Goal: Task Accomplishment & Management: Manage account settings

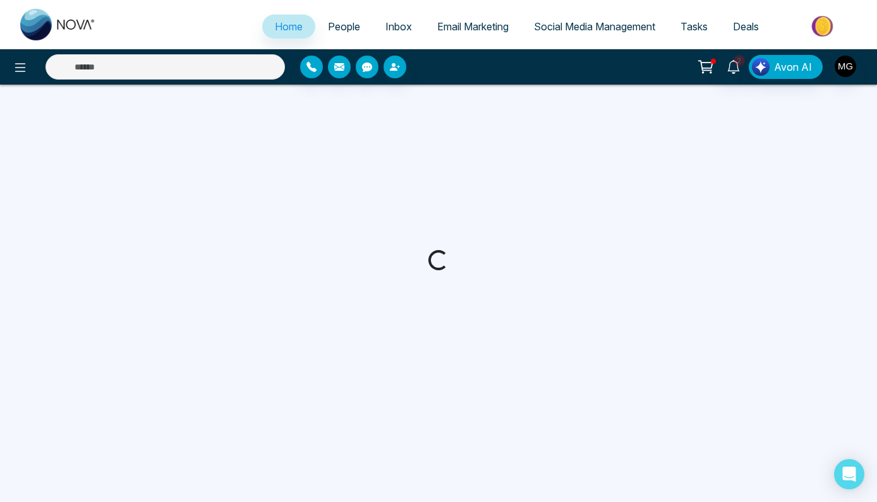
select select "*"
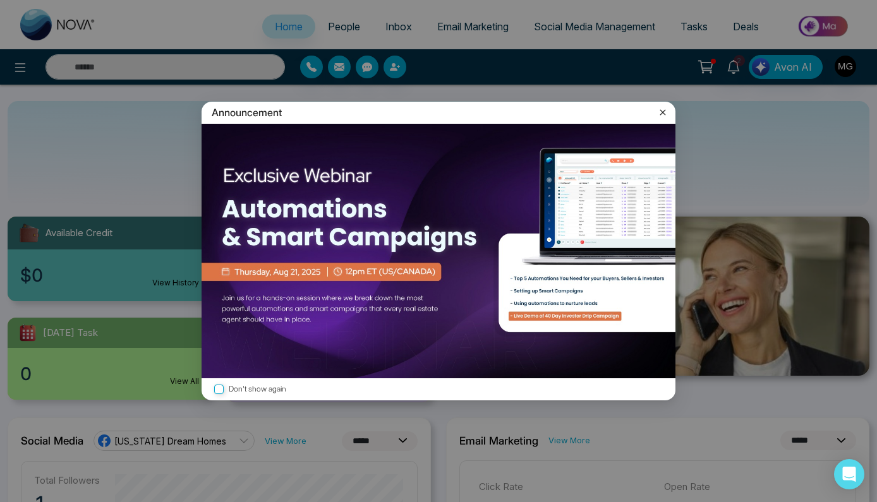
scroll to position [6, 0]
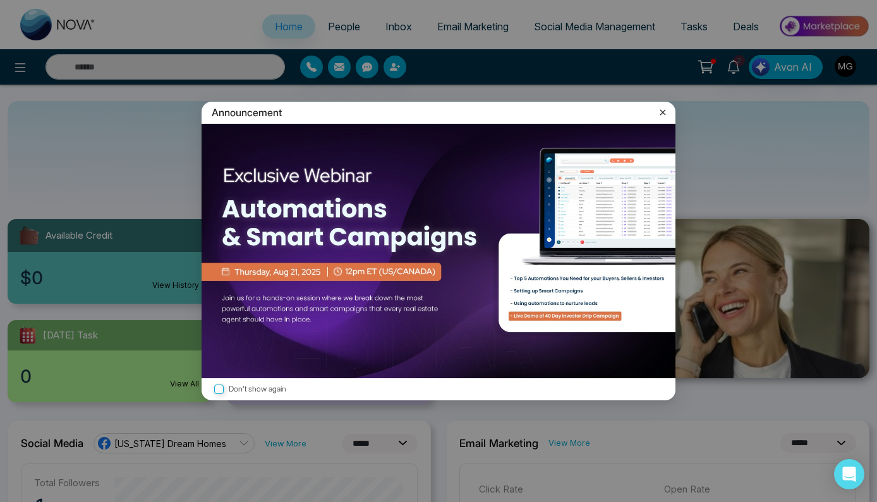
click at [663, 113] on icon at bounding box center [663, 112] width 6 height 6
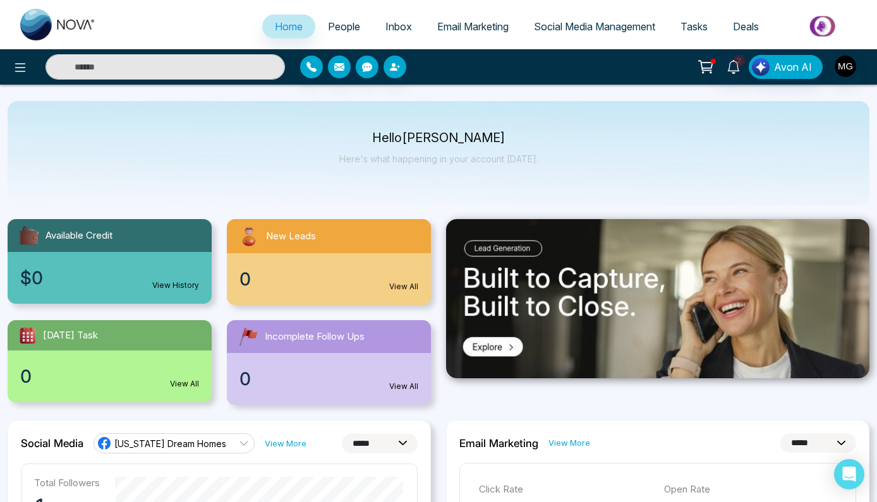
click at [452, 29] on span "Email Marketing" at bounding box center [472, 26] width 71 height 13
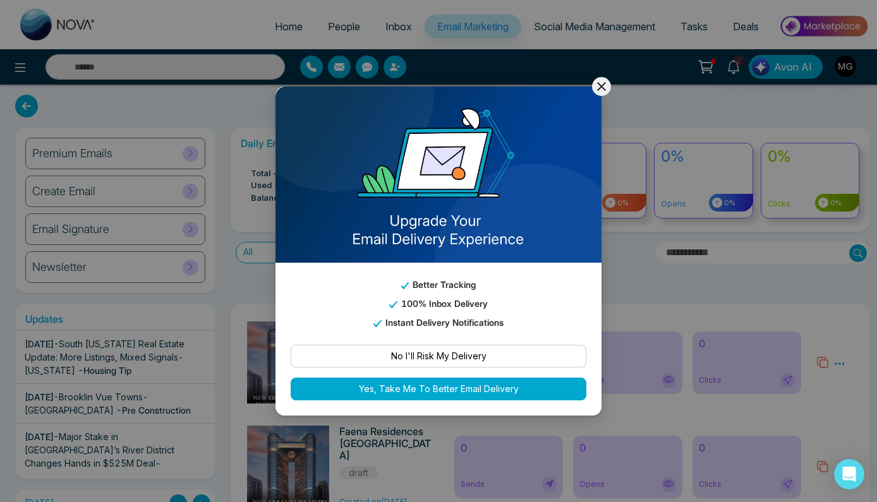
click at [603, 83] on icon at bounding box center [601, 86] width 15 height 15
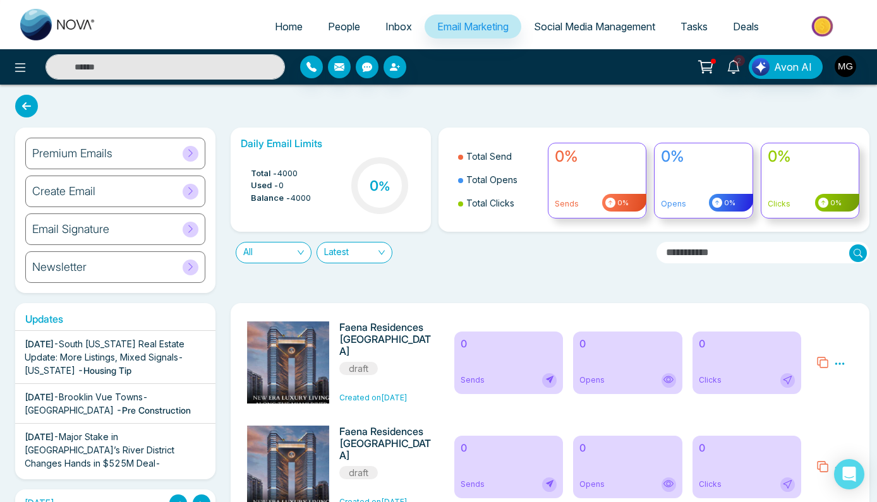
click at [116, 232] on div "Email Signature" at bounding box center [115, 230] width 180 height 32
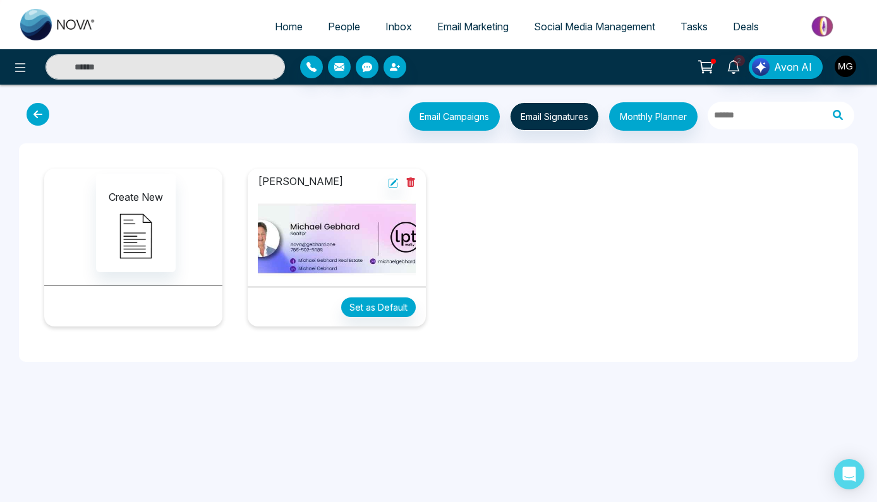
click at [361, 237] on img at bounding box center [337, 238] width 158 height 76
click at [394, 185] on icon at bounding box center [393, 183] width 10 height 10
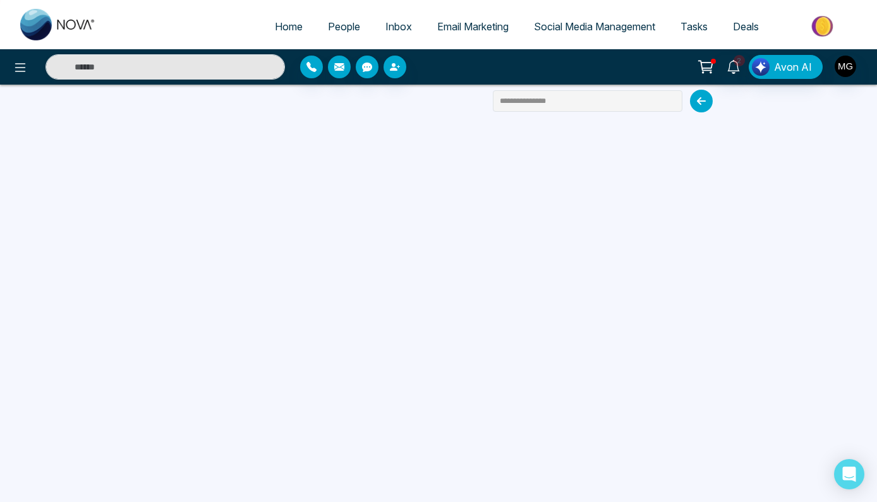
click at [708, 63] on icon at bounding box center [706, 66] width 11 height 6
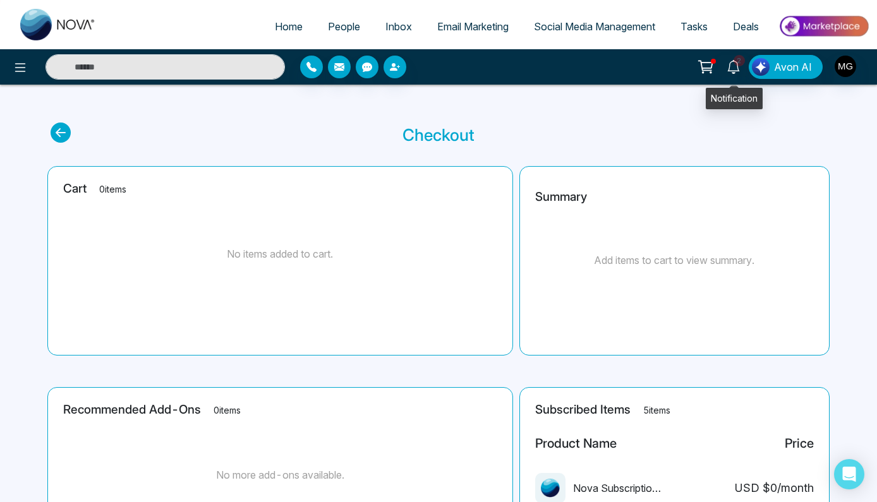
click at [734, 70] on icon at bounding box center [734, 67] width 14 height 14
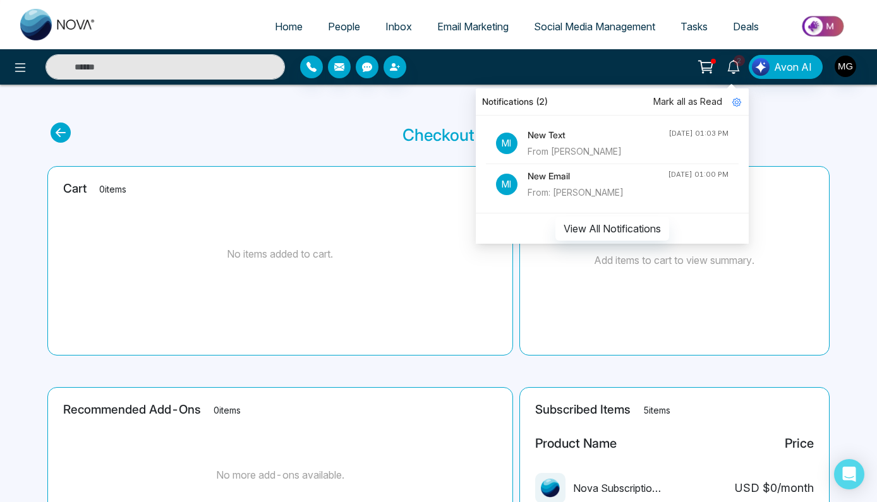
click at [561, 179] on h4 "New Email" at bounding box center [598, 176] width 140 height 14
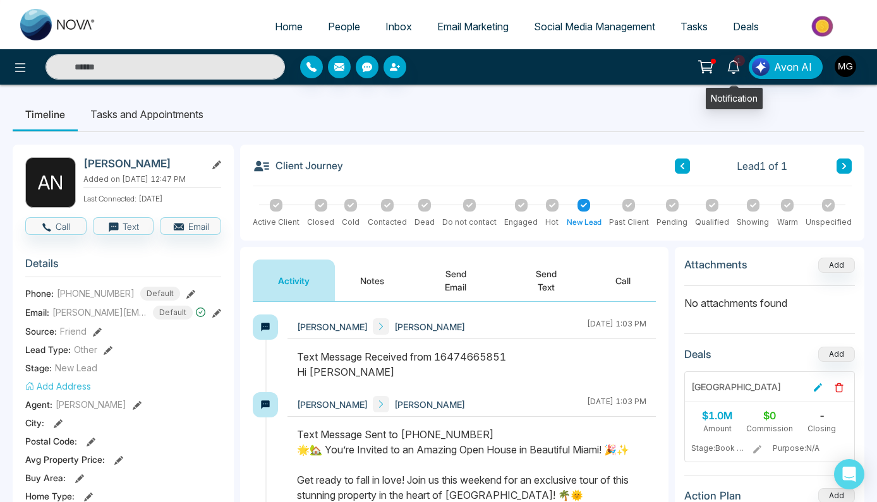
click at [733, 64] on icon at bounding box center [734, 67] width 14 height 14
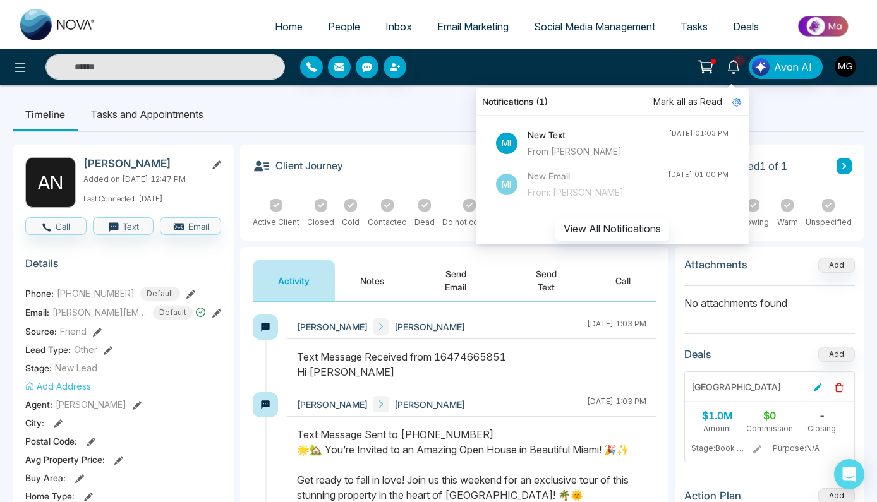
click at [543, 136] on h4 "New Text" at bounding box center [598, 135] width 141 height 14
click at [566, 150] on div "From [PERSON_NAME]" at bounding box center [598, 152] width 141 height 14
click at [442, 116] on ul "Timeline Tasks and Appointments" at bounding box center [439, 114] width 852 height 34
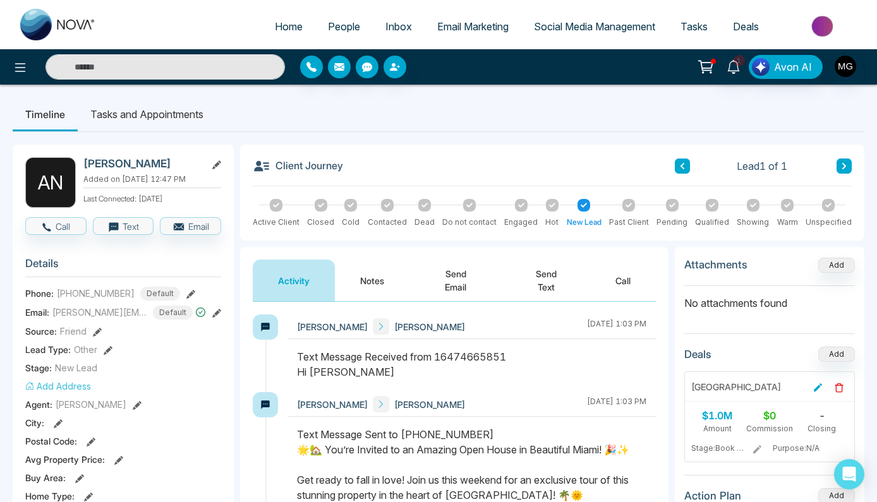
click at [466, 28] on span "Email Marketing" at bounding box center [472, 26] width 71 height 13
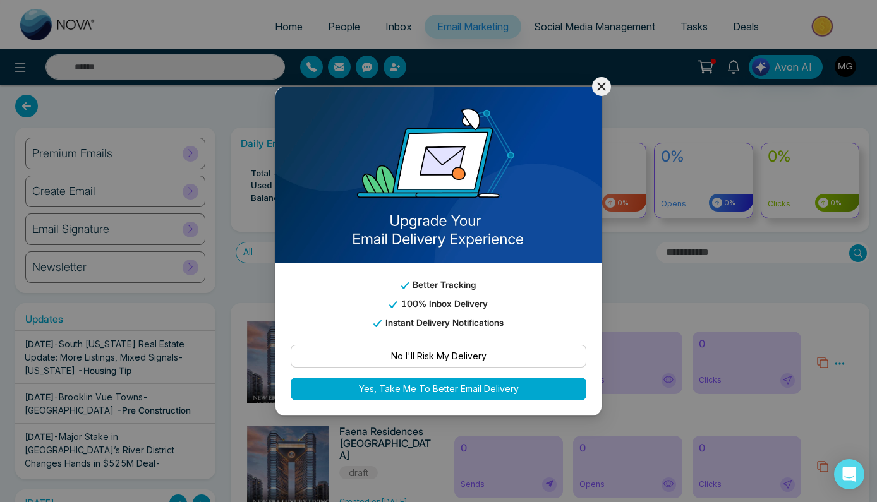
click at [473, 391] on button "Yes, Take Me To Better Email Delivery" at bounding box center [439, 389] width 296 height 23
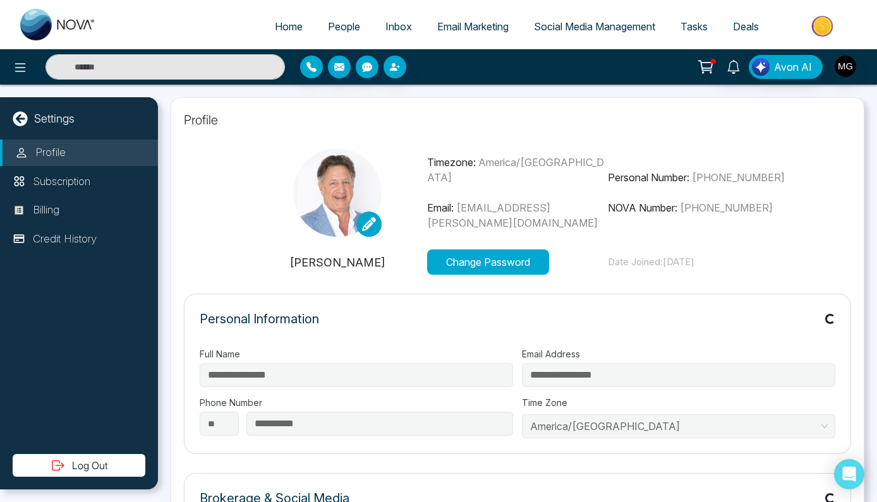
type input "**********"
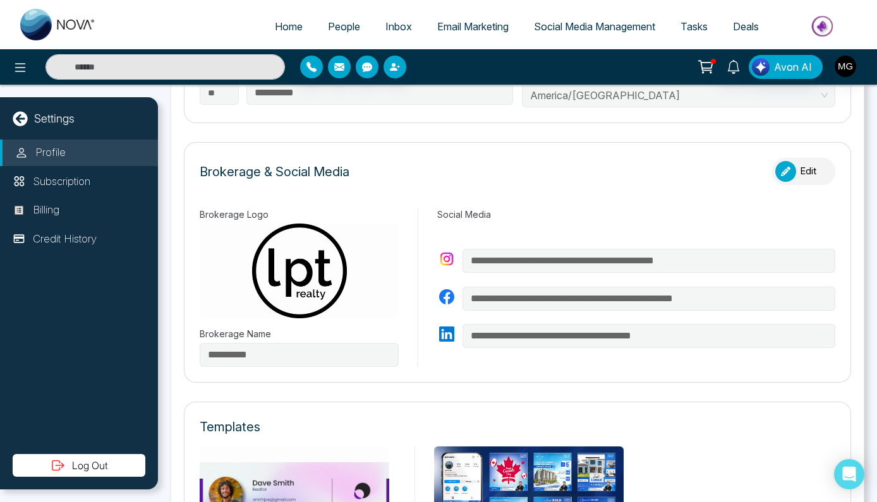
scroll to position [156, 0]
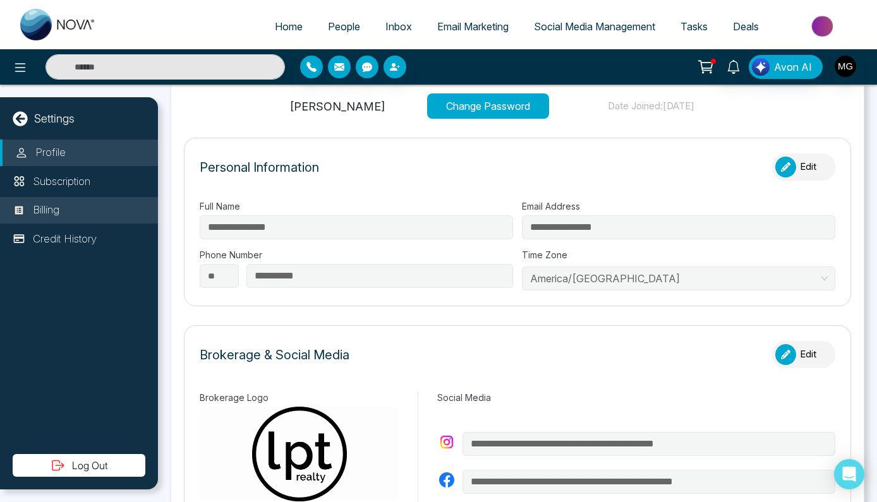
click at [50, 207] on p "Billing" at bounding box center [46, 210] width 27 height 16
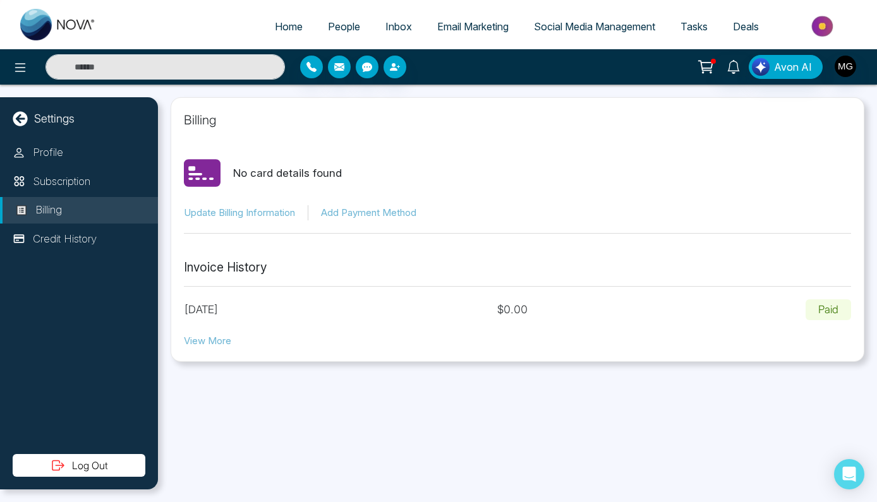
click at [772, 64] on button "Avon AI" at bounding box center [786, 67] width 74 height 24
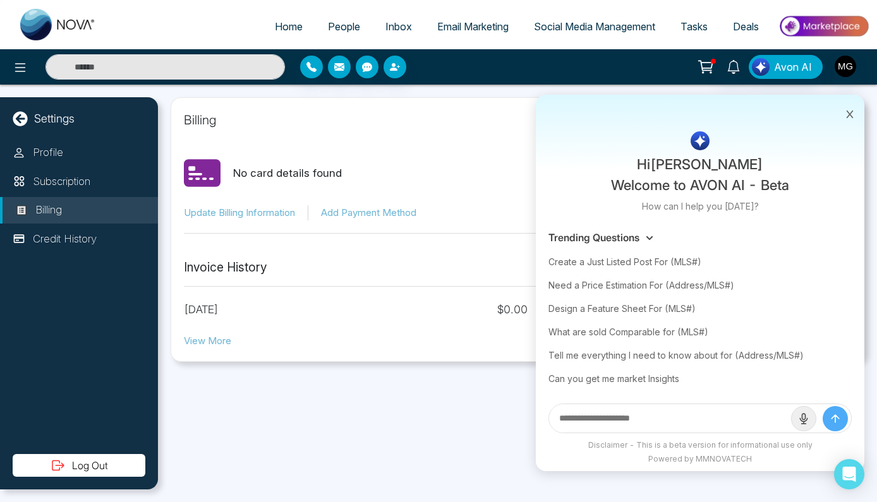
click at [506, 371] on div "Billing No card details found Update Billing Information Add Payment Method Inv…" at bounding box center [517, 294] width 719 height 418
click at [851, 115] on icon at bounding box center [849, 114] width 9 height 9
